Goal: Information Seeking & Learning: Learn about a topic

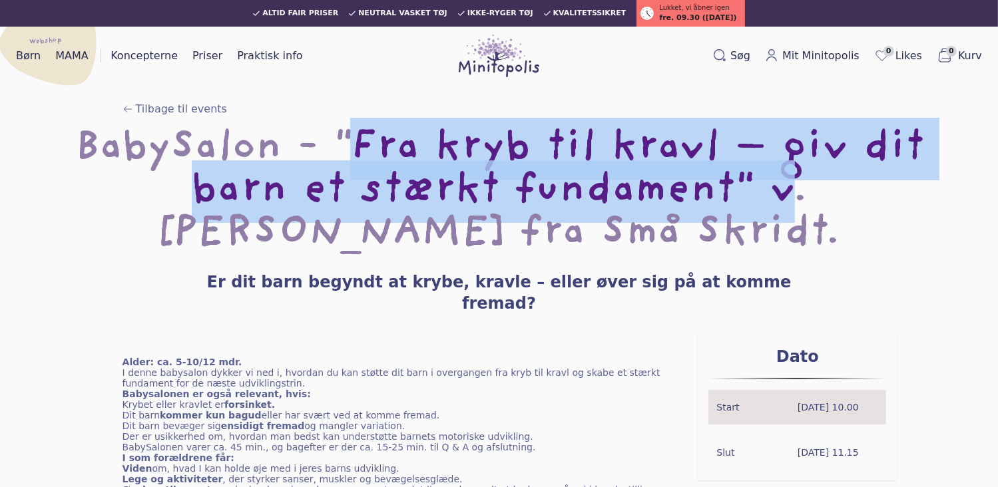
drag, startPoint x: 336, startPoint y: 134, endPoint x: 623, endPoint y: 182, distance: 290.5
click at [623, 182] on h1 "BabySalon - "Fra kryb til kravl – giv dit barn et stærkt fundament" v. [PERSON_…" at bounding box center [499, 192] width 956 height 128
copy h1 ""Fra kryb til kravl – giv dit barn et stærkt fundament""
drag, startPoint x: 224, startPoint y: 283, endPoint x: 790, endPoint y: 272, distance: 566.2
click at [790, 272] on div "BabySalon - "Fra kryb til kravl – giv dit barn et stærkt fundament" v. [PERSON_…" at bounding box center [499, 221] width 956 height 186
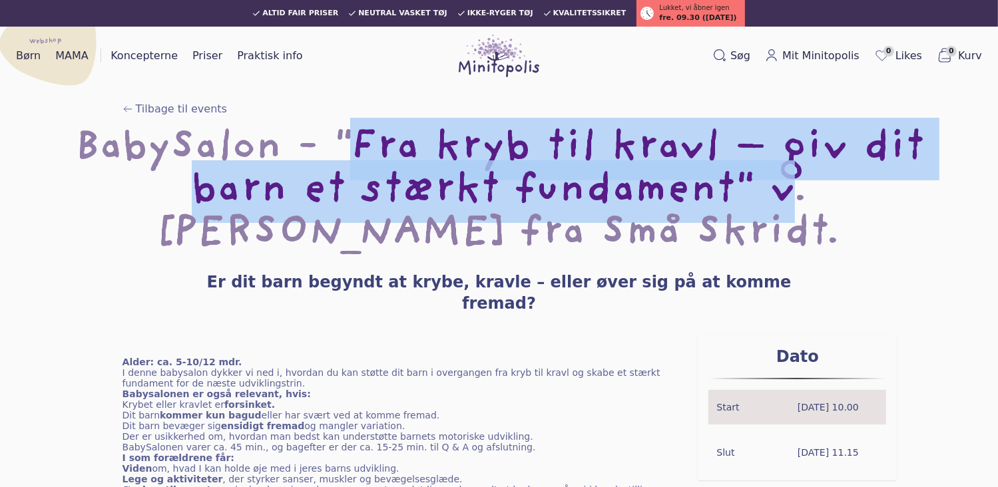
drag, startPoint x: 790, startPoint y: 272, endPoint x: 705, endPoint y: 286, distance: 85.6
copy h3 "Er dit barn begyndt at krybe, kravle – eller øver sig på at komme fremad?"
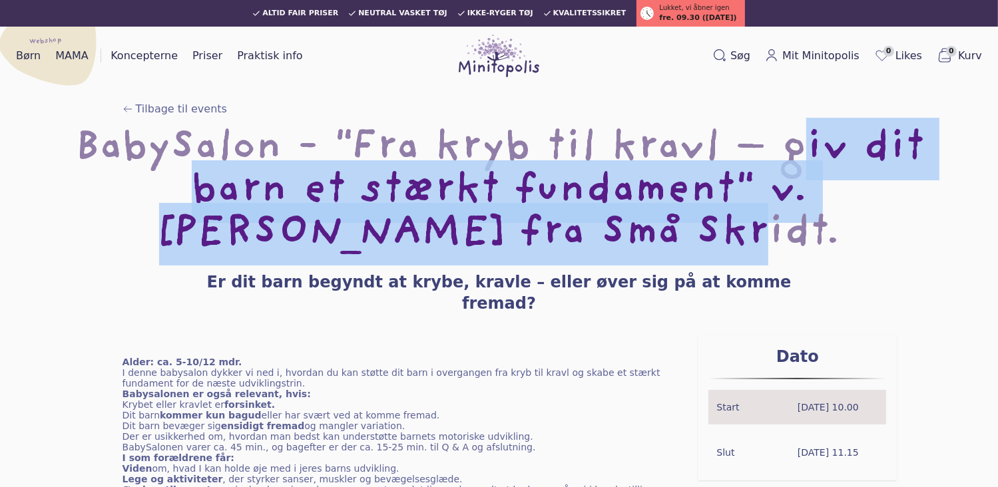
drag, startPoint x: 784, startPoint y: 144, endPoint x: 860, endPoint y: 230, distance: 115.6
click at [860, 230] on h1 "BabySalon - "Fra kryb til kravl – giv dit barn et stærkt fundament" v. [PERSON_…" at bounding box center [499, 192] width 956 height 128
copy h1 "giv dit barn et stærkt fundament" v. [PERSON_NAME] fra Små Skridt."
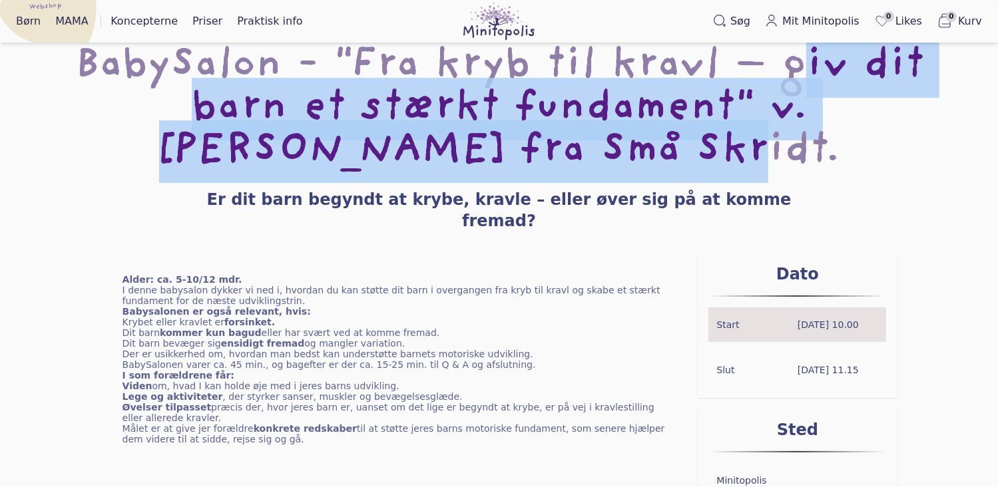
scroll to position [133, 0]
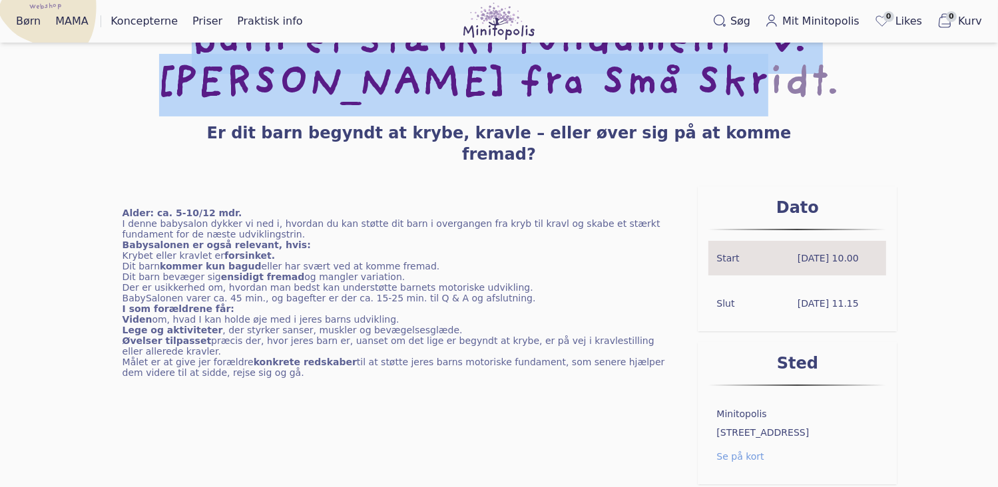
drag, startPoint x: 673, startPoint y: 319, endPoint x: 116, endPoint y: 285, distance: 558.4
click at [116, 285] on div "Alder: ca. 5-10/12 mdr. I denne babysalon dykker vi ned i, hvordan du kan støtt…" at bounding box center [399, 415] width 597 height 458
copy blockquote "I som forældrene får: Viden om, hvad I kan holde øje med i jeres barns udviklin…"
